Goal: Information Seeking & Learning: Compare options

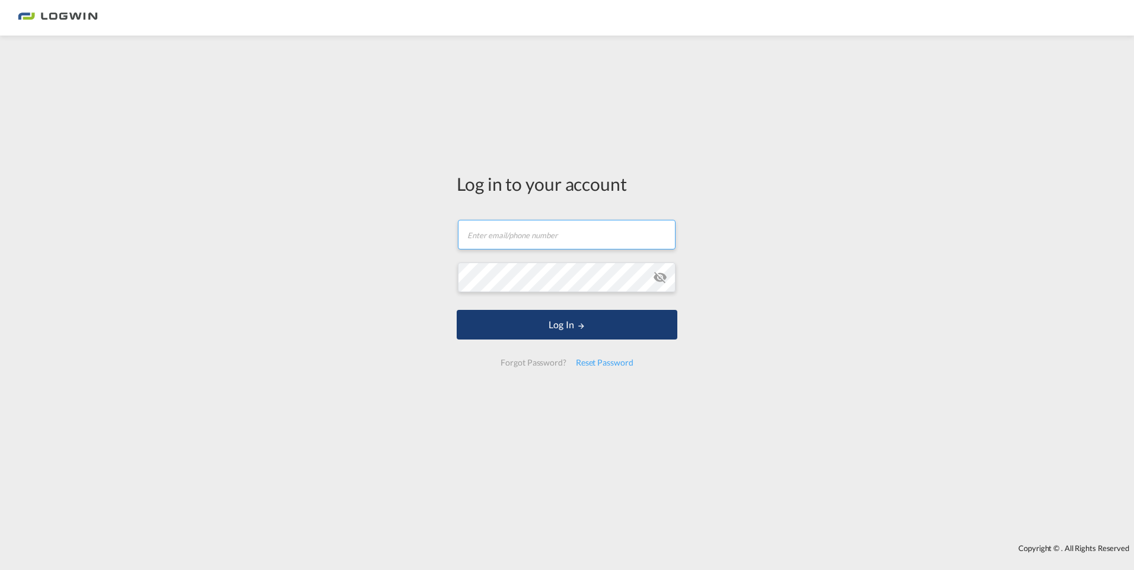
type input "[EMAIL_ADDRESS][PERSON_NAME][DOMAIN_NAME]"
click at [497, 325] on button "Log In" at bounding box center [567, 325] width 221 height 30
